Goal: Information Seeking & Learning: Learn about a topic

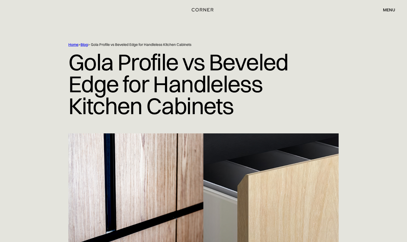
click at [83, 44] on link "Blog" at bounding box center [83, 44] width 7 height 5
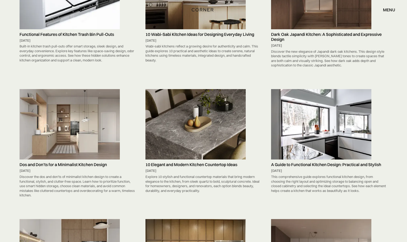
scroll to position [2014, 0]
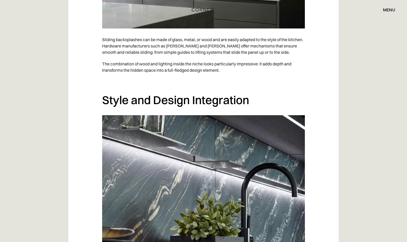
scroll to position [543, 0]
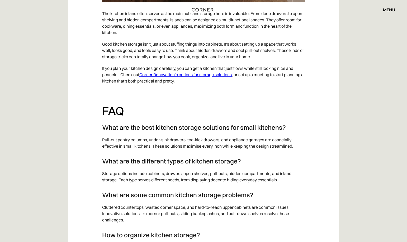
scroll to position [4748, 0]
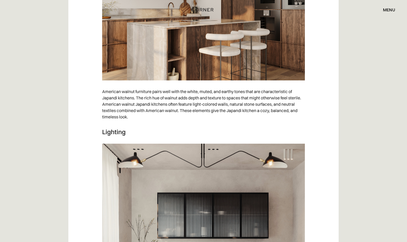
scroll to position [1553, 0]
